Goal: Task Accomplishment & Management: Use online tool/utility

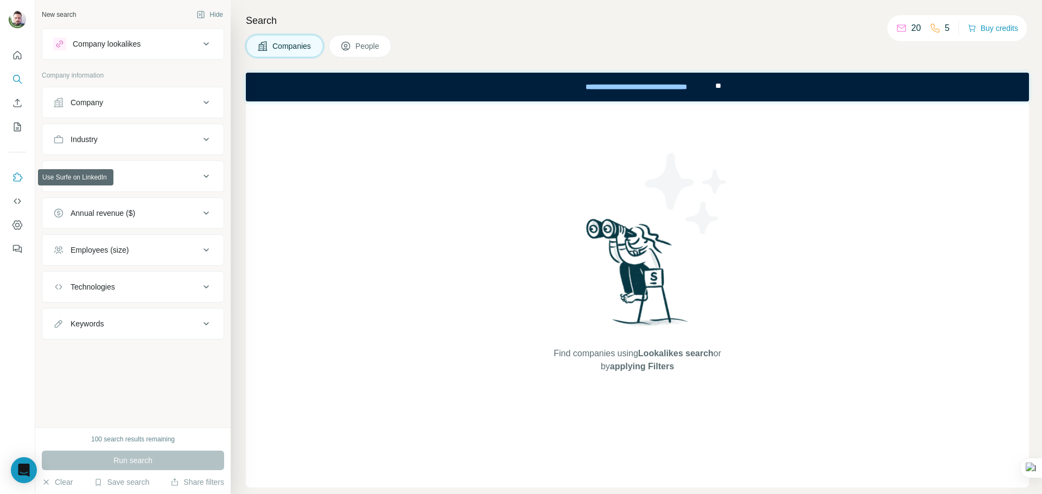
click at [14, 178] on icon "Use Surfe on LinkedIn" at bounding box center [17, 177] width 11 height 11
